Goal: Task Accomplishment & Management: Manage account settings

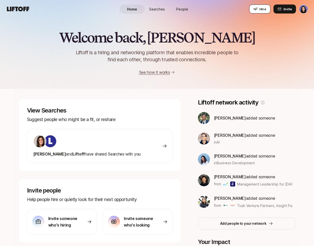
click at [265, 7] on span "Hire" at bounding box center [262, 9] width 7 height 5
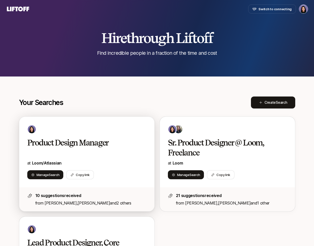
click at [106, 141] on h2 "Product Design Manager" at bounding box center [81, 143] width 109 height 10
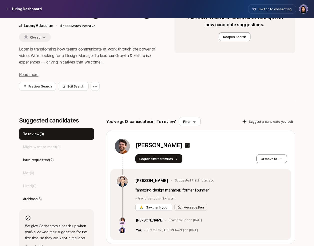
scroll to position [56, 0]
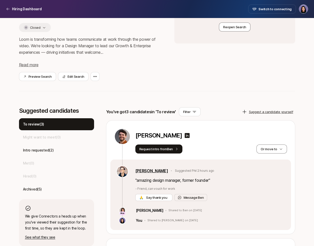
click at [160, 172] on link "[PERSON_NAME]" at bounding box center [151, 171] width 33 height 7
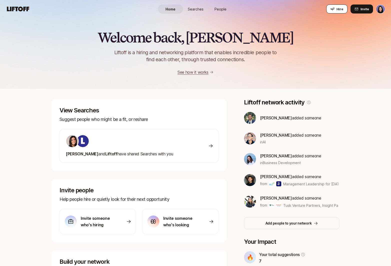
click at [338, 10] on span "Hire" at bounding box center [340, 9] width 7 height 5
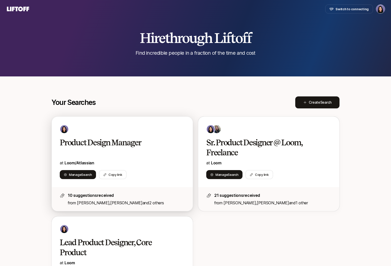
click at [132, 170] on div "Manage Search Copy link" at bounding box center [122, 174] width 125 height 9
